Goal: Find specific page/section: Find specific page/section

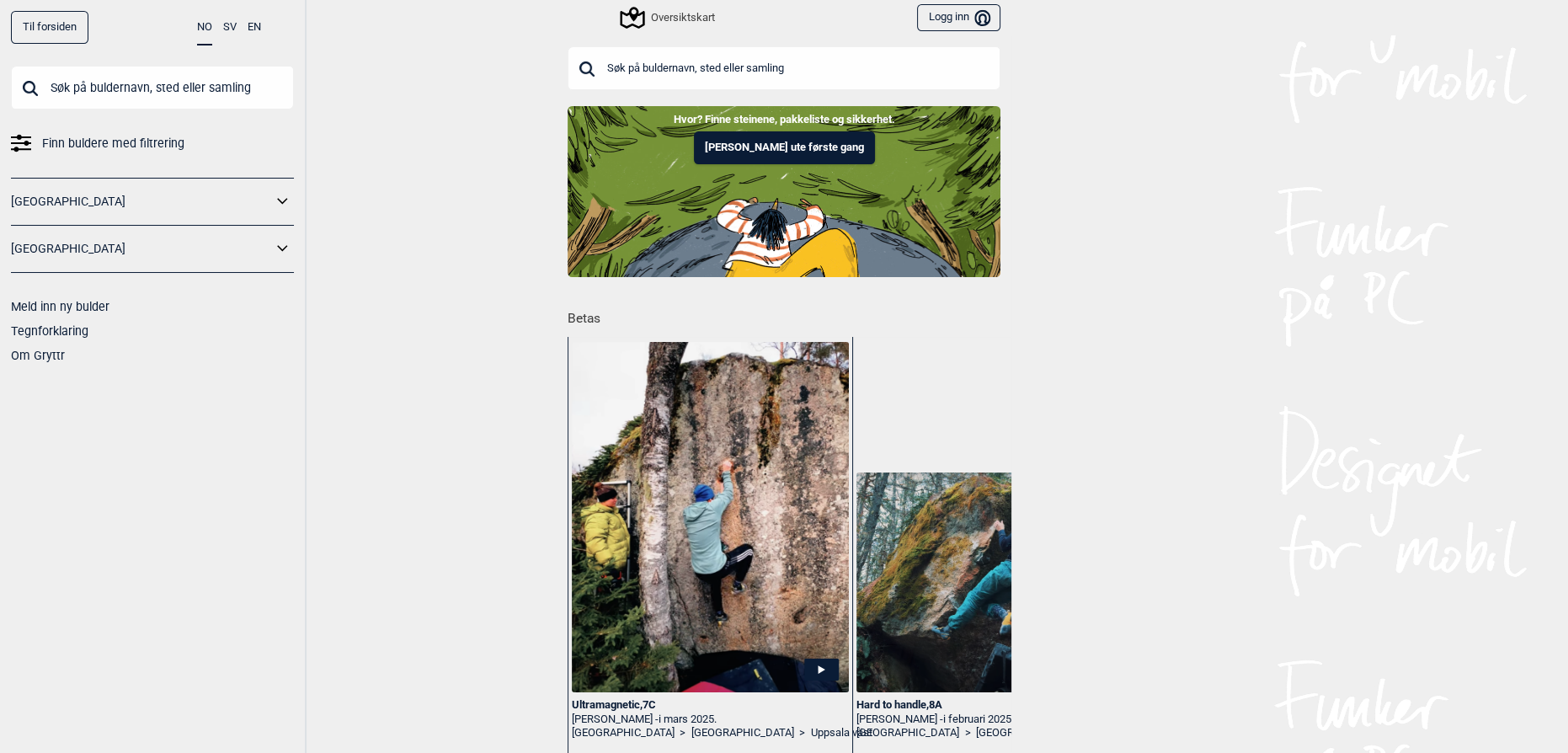
click at [655, 77] on input "text" at bounding box center [784, 68] width 433 height 43
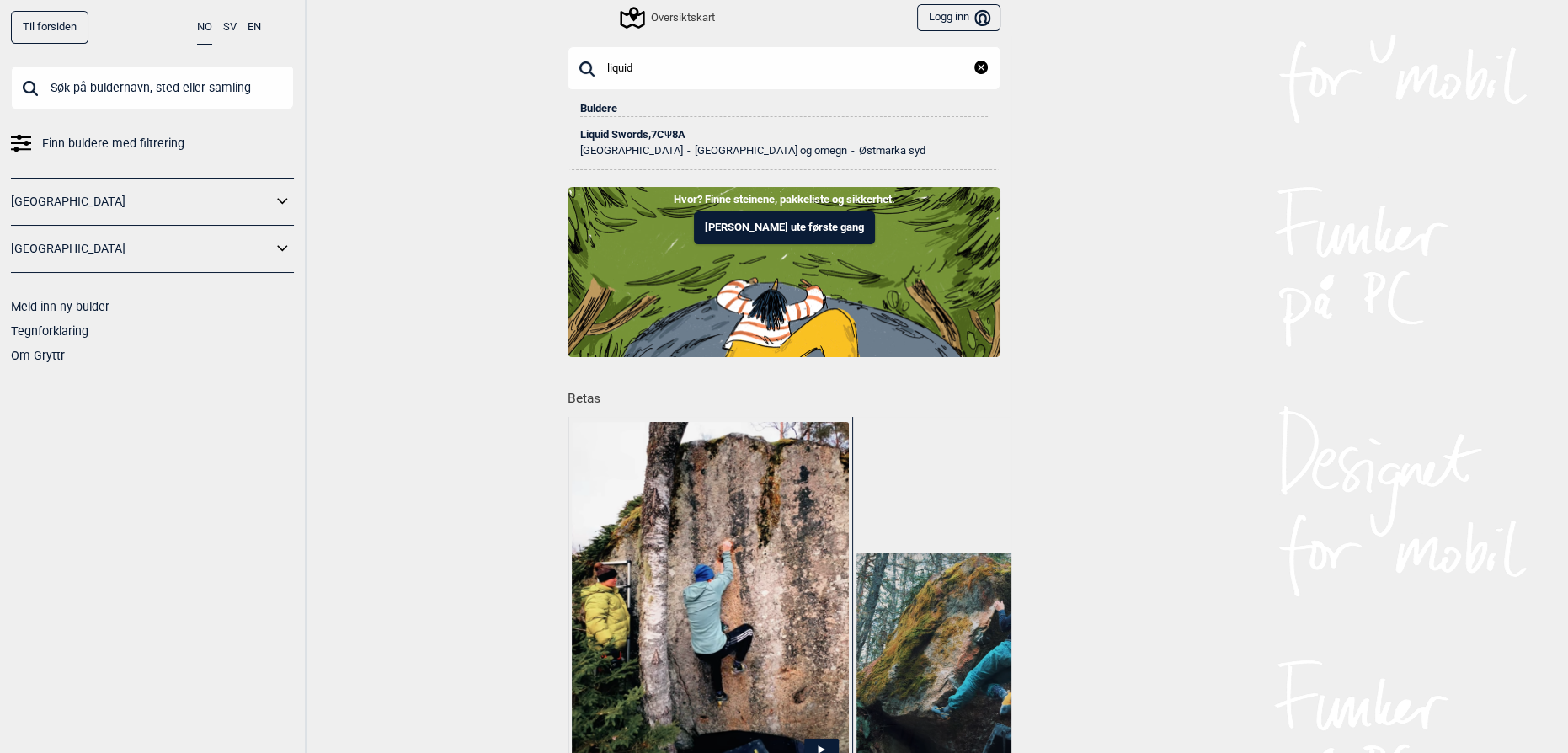
type input "liquid"
click at [654, 136] on div "Liquid Swords , 7C Ψ 8A" at bounding box center [784, 135] width 408 height 12
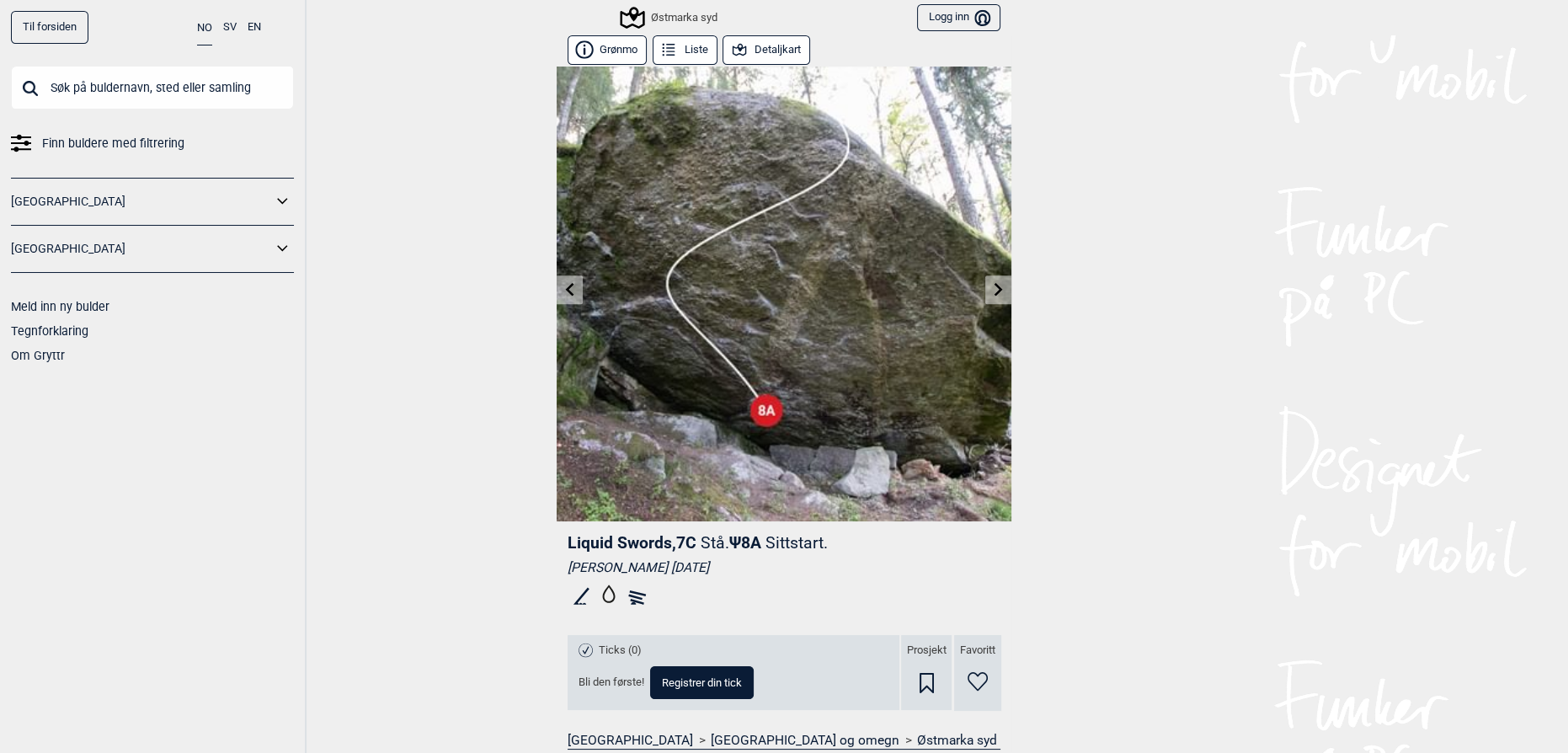
click at [780, 50] on button "Detaljkart" at bounding box center [766, 50] width 88 height 30
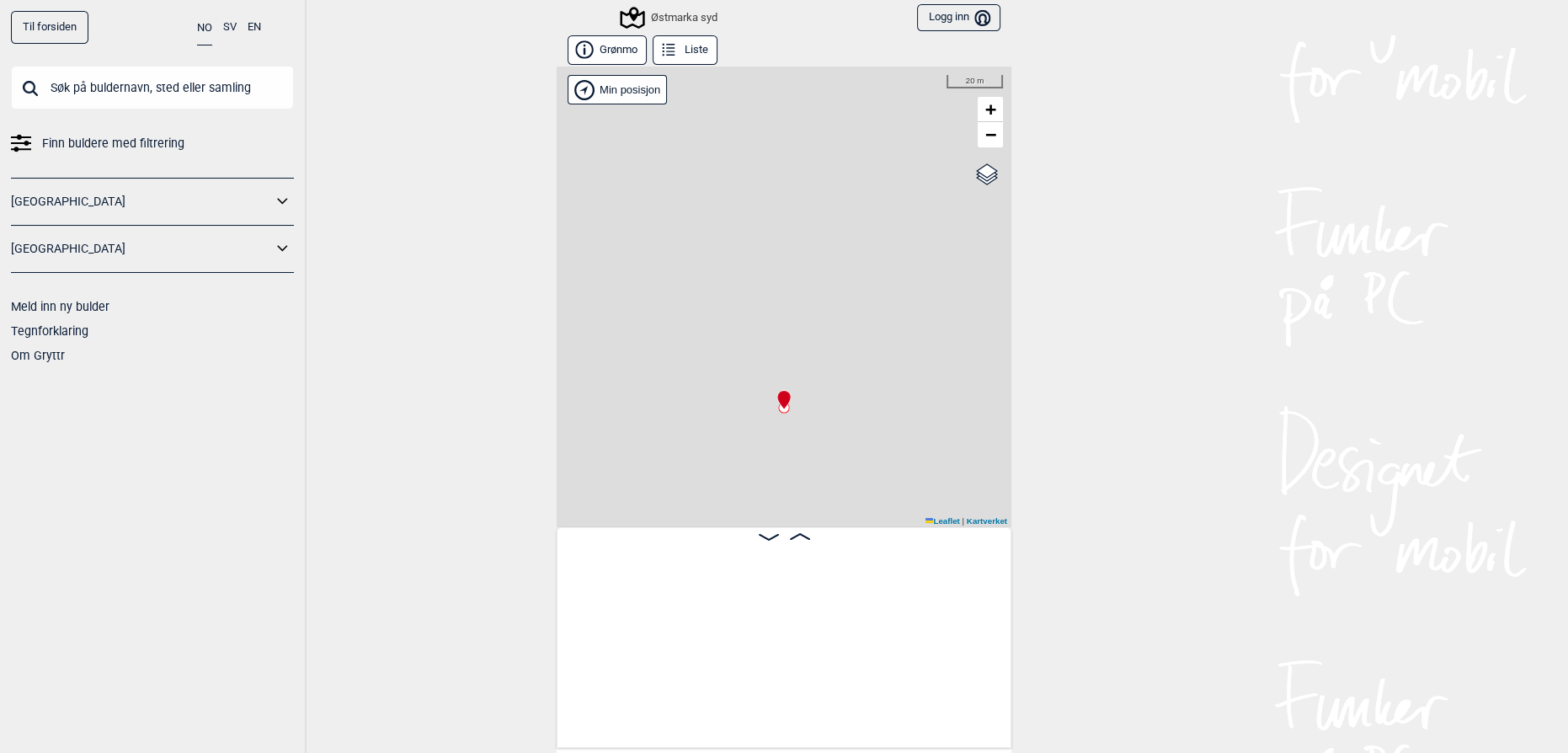
scroll to position [0, 710]
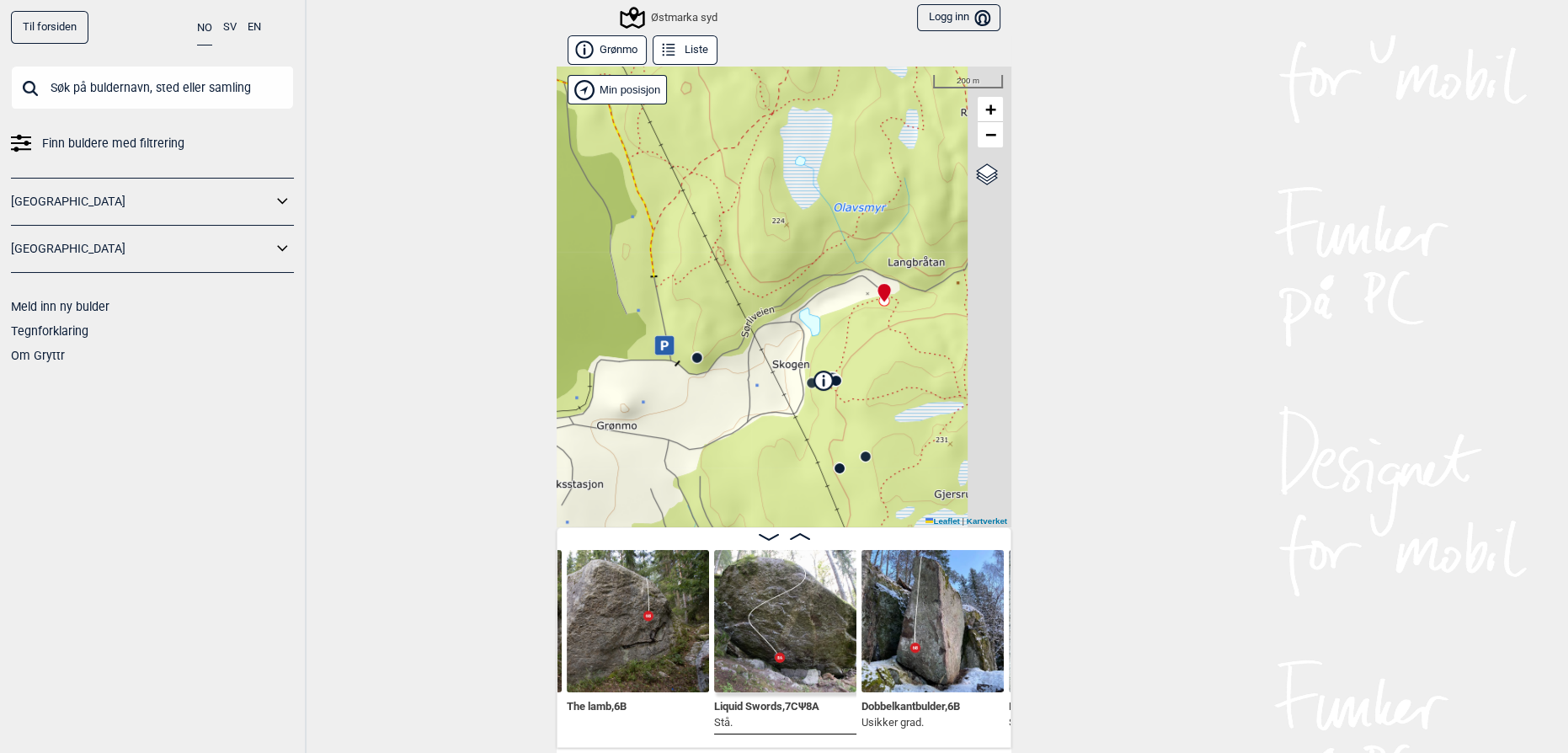
drag, startPoint x: 819, startPoint y: 419, endPoint x: 739, endPoint y: 361, distance: 98.8
click at [739, 361] on div "Østmarka syd Min posisjon 200 m + − Kartverket OpenStreetMap Google satellite L…" at bounding box center [784, 297] width 455 height 461
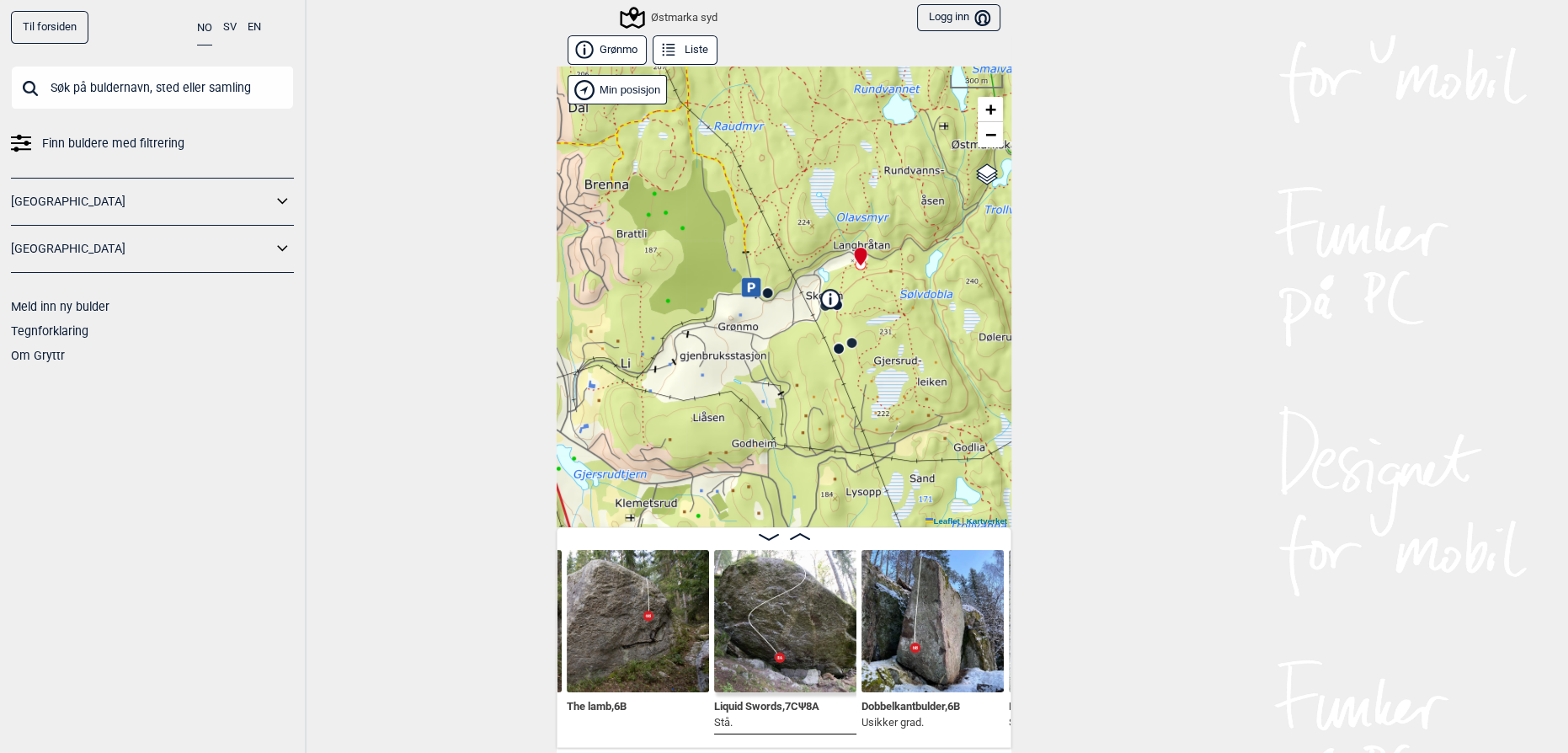
drag, startPoint x: 744, startPoint y: 384, endPoint x: 773, endPoint y: 341, distance: 51.9
click at [773, 341] on div "Østmarka syd Min posisjon 300 m + − Kartverket OpenStreetMap Google satellite L…" at bounding box center [784, 297] width 455 height 461
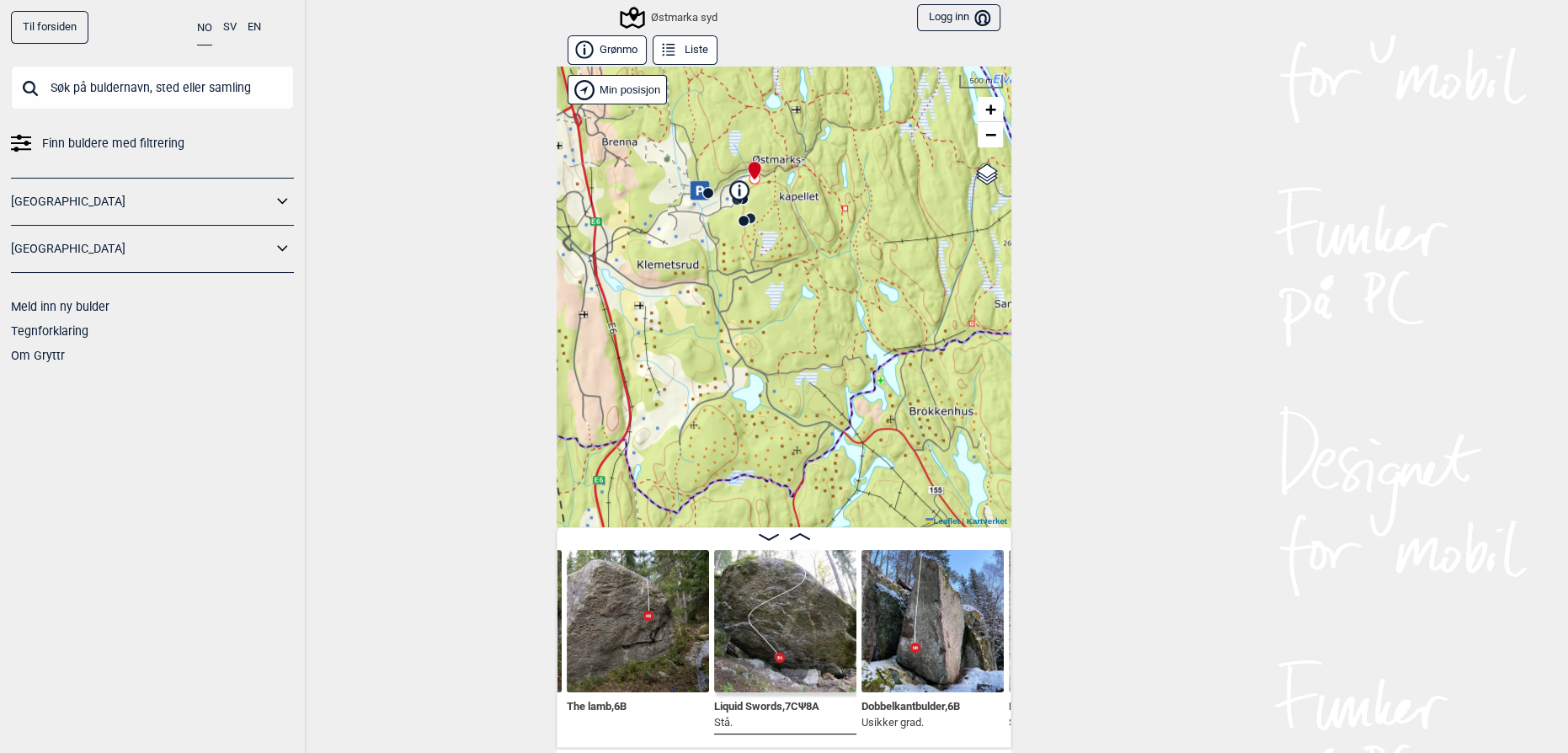
drag, startPoint x: 827, startPoint y: 430, endPoint x: 761, endPoint y: 307, distance: 139.6
click at [761, 307] on div "Østmarka syd Min posisjon 500 m + − Kartverket OpenStreetMap Google satellite L…" at bounding box center [784, 297] width 455 height 461
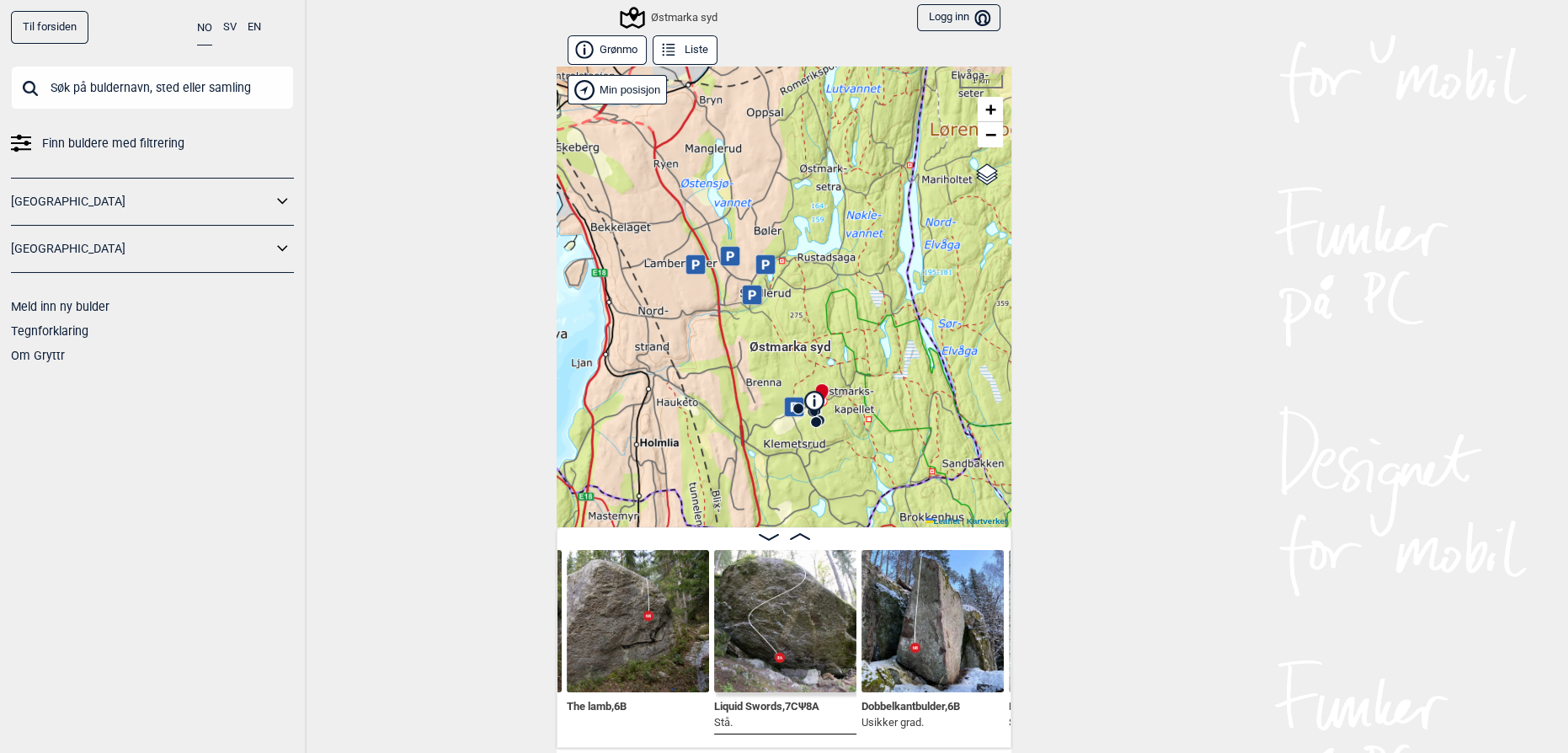
drag, startPoint x: 761, startPoint y: 307, endPoint x: 827, endPoint y: 479, distance: 184.2
click at [827, 479] on div "Østmarka syd Min posisjon 1 km + − Kartverket OpenStreetMap Google satellite Le…" at bounding box center [784, 297] width 455 height 461
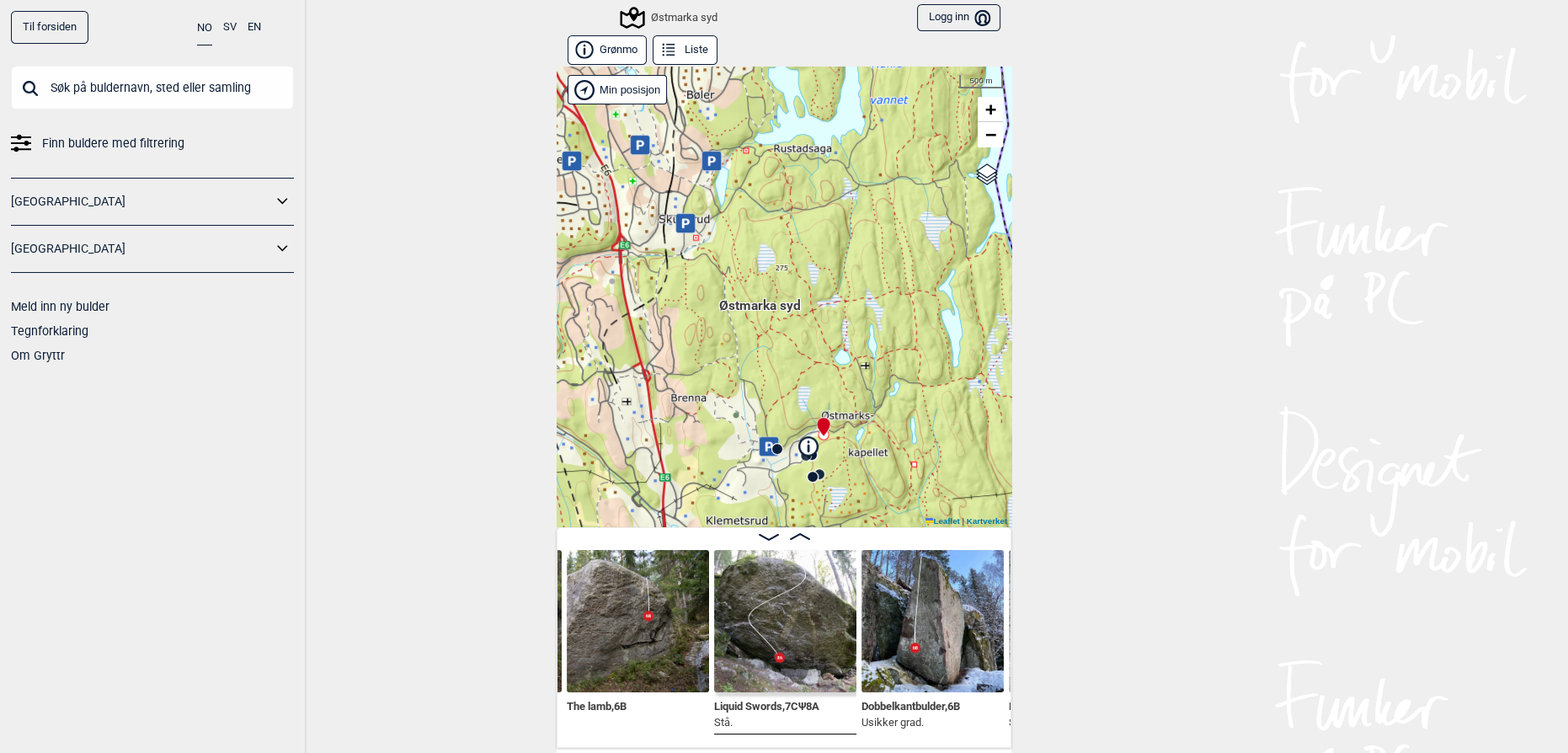
drag, startPoint x: 806, startPoint y: 356, endPoint x: 748, endPoint y: 339, distance: 60.4
click at [748, 339] on div "Østmarka syd Min posisjon 500 m + − Kartverket OpenStreetMap Google satellite L…" at bounding box center [784, 297] width 455 height 461
click at [759, 442] on icon at bounding box center [769, 446] width 19 height 19
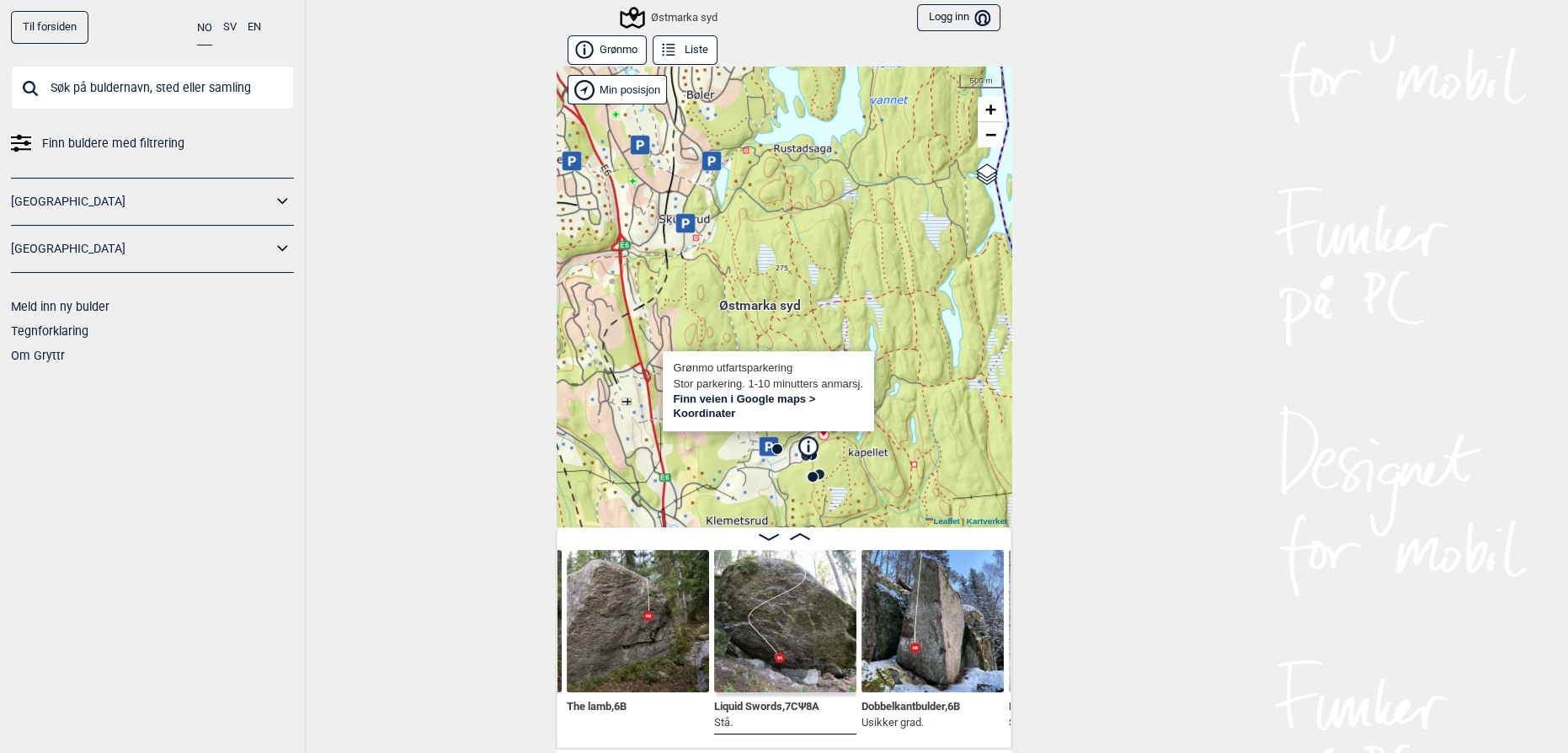
click at [883, 437] on div "Østmarka [PERSON_NAME] utfartsparkering Stor parkering. 1-10 minutters anmarsj.…" at bounding box center [784, 297] width 455 height 461
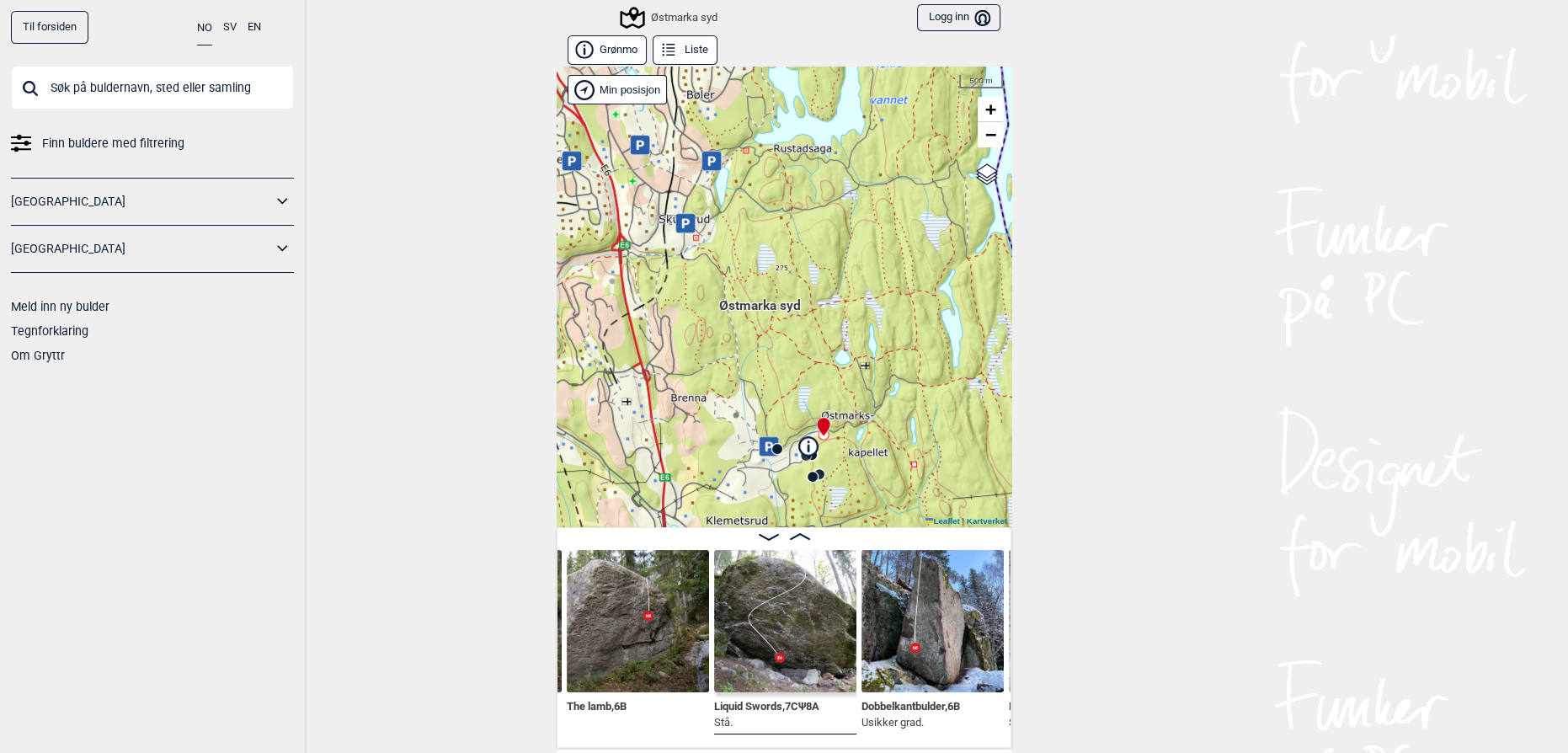
click at [801, 441] on icon at bounding box center [808, 445] width 18 height 18
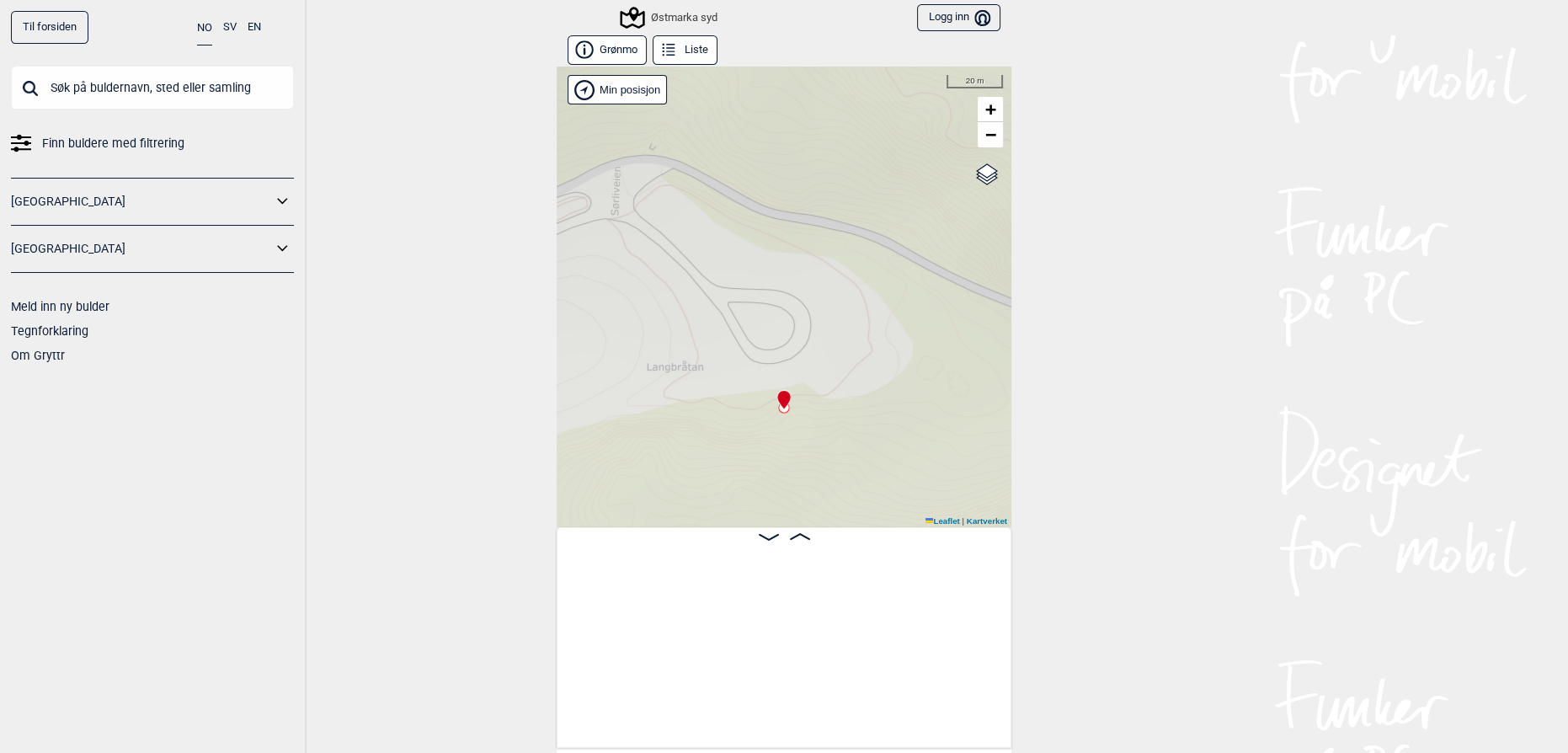
scroll to position [0, 710]
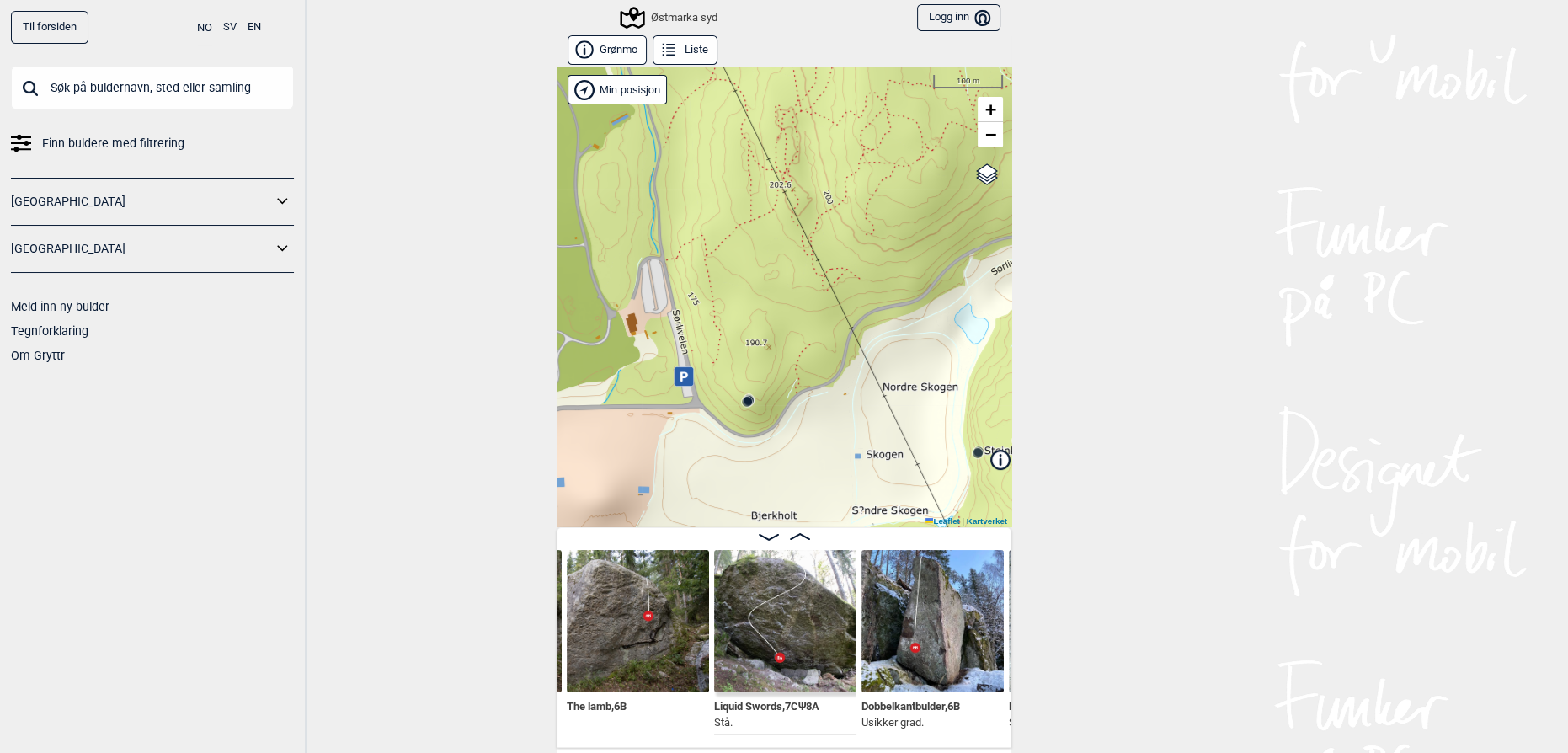
drag, startPoint x: 731, startPoint y: 458, endPoint x: 688, endPoint y: 383, distance: 86.5
click at [691, 385] on div "Østmarka syd Min posisjon 100 m + − Kartverket OpenStreetMap Google satellite L…" at bounding box center [784, 297] width 455 height 461
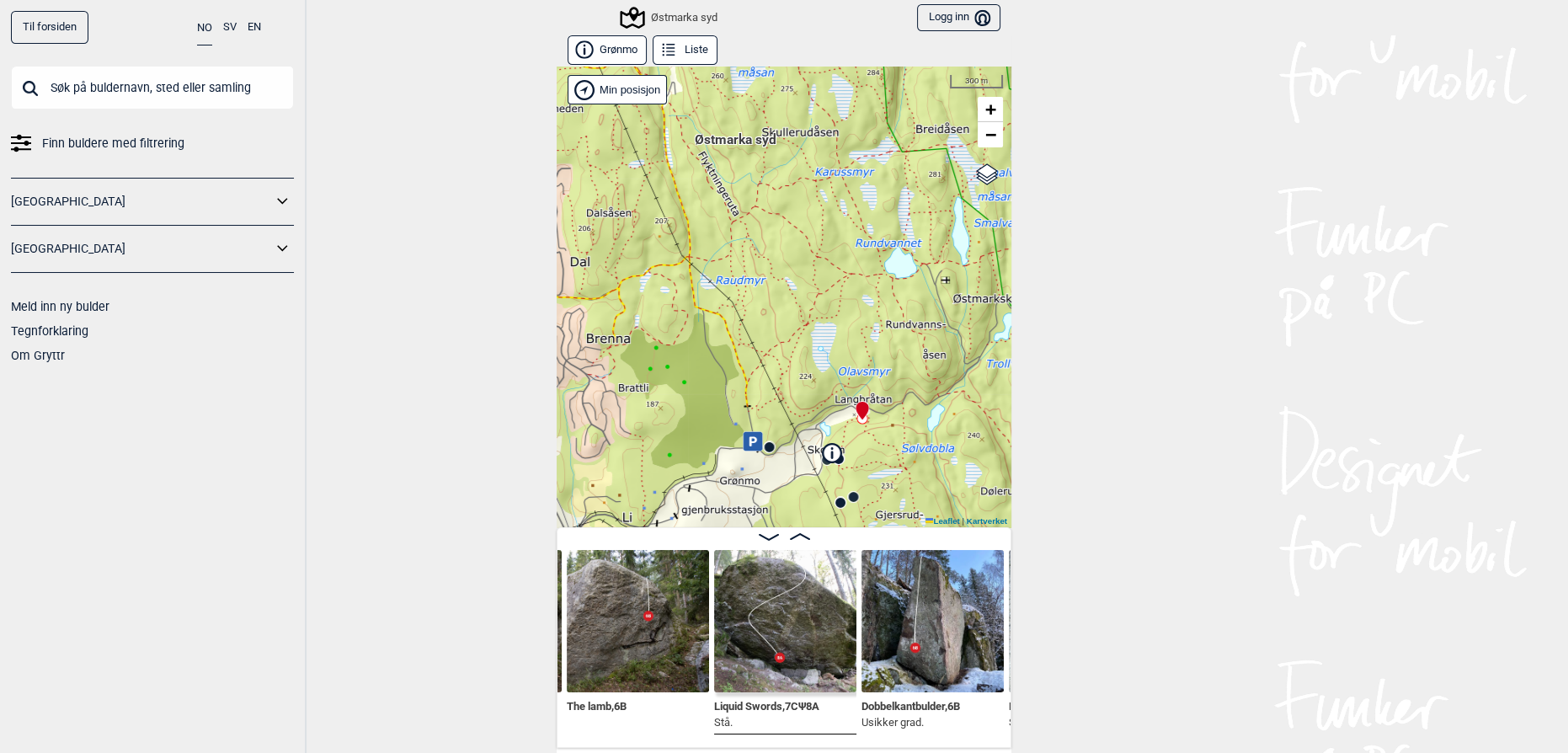
drag, startPoint x: 727, startPoint y: 343, endPoint x: 758, endPoint y: 391, distance: 57.1
click at [758, 391] on div "Østmarka syd Min posisjon 300 m + − Kartverket OpenStreetMap Google satellite L…" at bounding box center [784, 297] width 455 height 461
